Goal: Navigation & Orientation: Find specific page/section

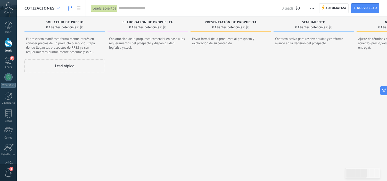
click at [60, 8] on div at bounding box center [58, 8] width 9 height 10
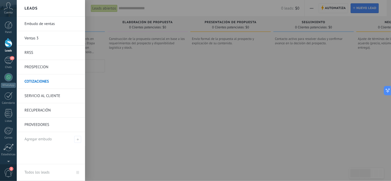
click at [203, 9] on div at bounding box center [212, 90] width 391 height 181
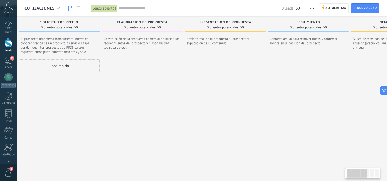
scroll to position [0, 3]
click at [55, 9] on div at bounding box center [58, 8] width 9 height 10
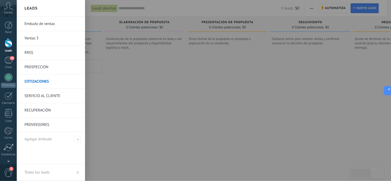
click at [47, 97] on link "SERVICIO AL CLIENTE" at bounding box center [52, 96] width 55 height 14
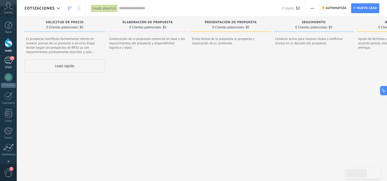
click at [8, 59] on div "19" at bounding box center [8, 60] width 8 height 7
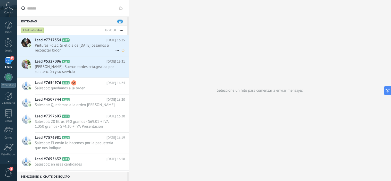
click at [79, 46] on span "Pinturas Folac: Si el dia de [DATE] pasamos a recolectar bidon" at bounding box center [75, 48] width 80 height 10
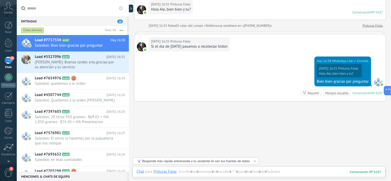
scroll to position [132, 0]
click at [95, 63] on span "[PERSON_NAME]: Buenas tardes srta.grsciaa por su atención y su servicio" at bounding box center [75, 65] width 80 height 10
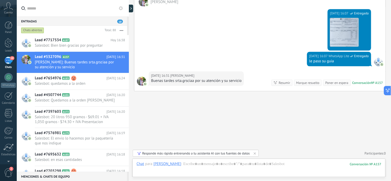
scroll to position [281, 0]
click at [52, 45] on span "Salesbot: Bien bien gracias por preguntar" at bounding box center [75, 45] width 80 height 5
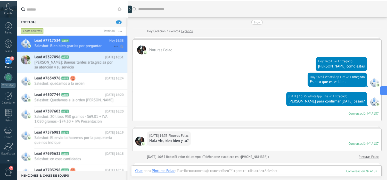
scroll to position [120, 0]
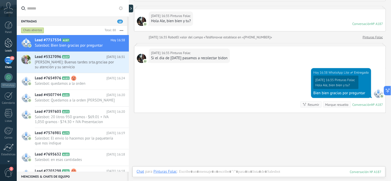
click at [7, 45] on div at bounding box center [9, 43] width 8 height 10
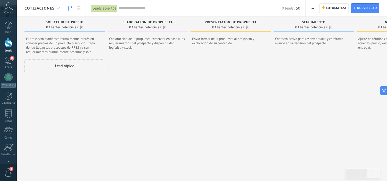
click at [59, 9] on use at bounding box center [58, 8] width 3 height 2
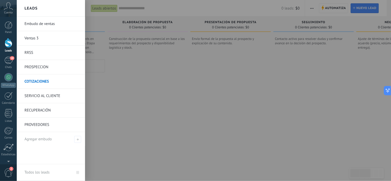
click at [38, 110] on link "RECUPERACIÓN" at bounding box center [52, 110] width 55 height 14
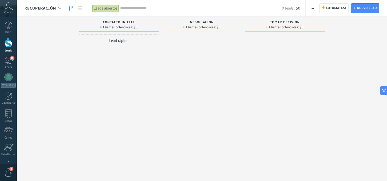
click at [55, 9] on span "RECUPERACIÓN" at bounding box center [40, 8] width 31 height 5
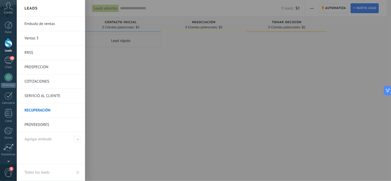
click at [40, 127] on link "PROVEEDORES" at bounding box center [52, 125] width 55 height 14
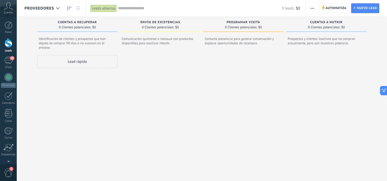
click at [53, 9] on span "PROVEEDORES" at bounding box center [40, 8] width 30 height 5
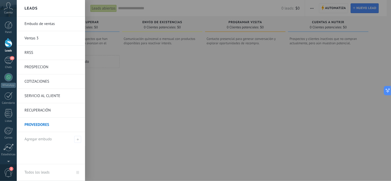
click at [49, 109] on link "RECUPERACIÓN" at bounding box center [52, 110] width 55 height 14
